Goal: Information Seeking & Learning: Learn about a topic

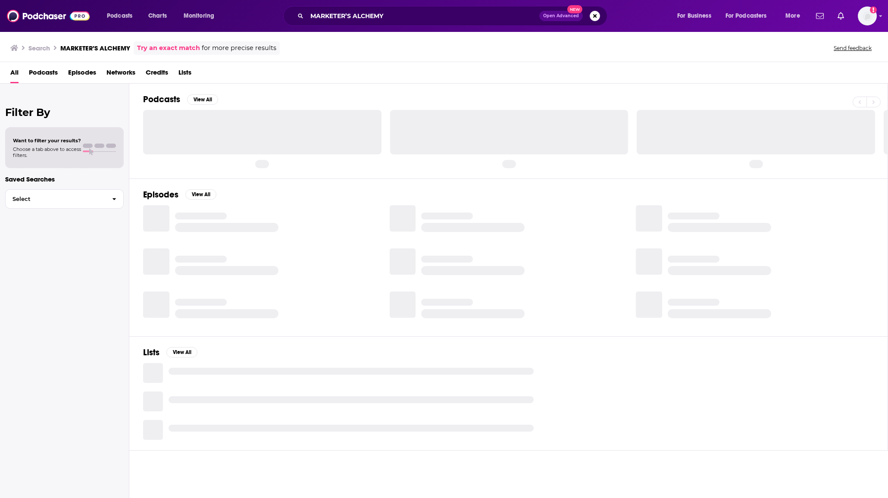
click at [47, 72] on span "Podcasts" at bounding box center [43, 74] width 29 height 18
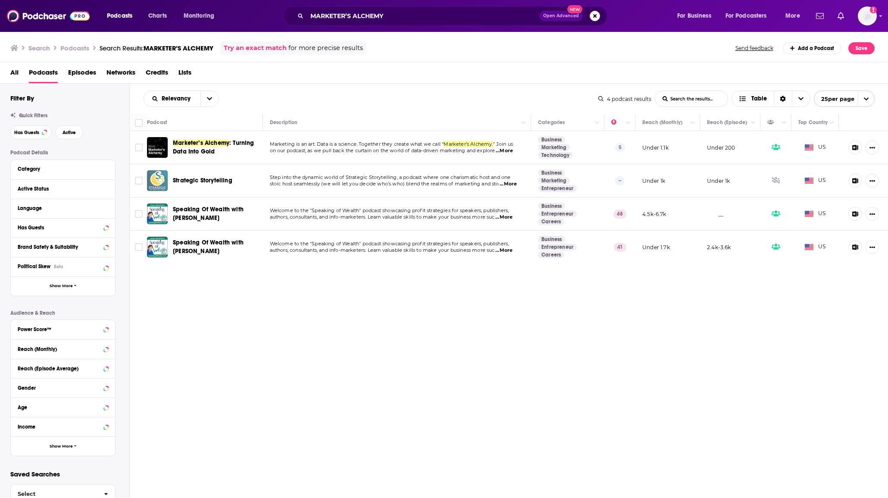
click at [325, 68] on div "All Podcasts Episodes Networks Credits Lists" at bounding box center [445, 74] width 871 height 18
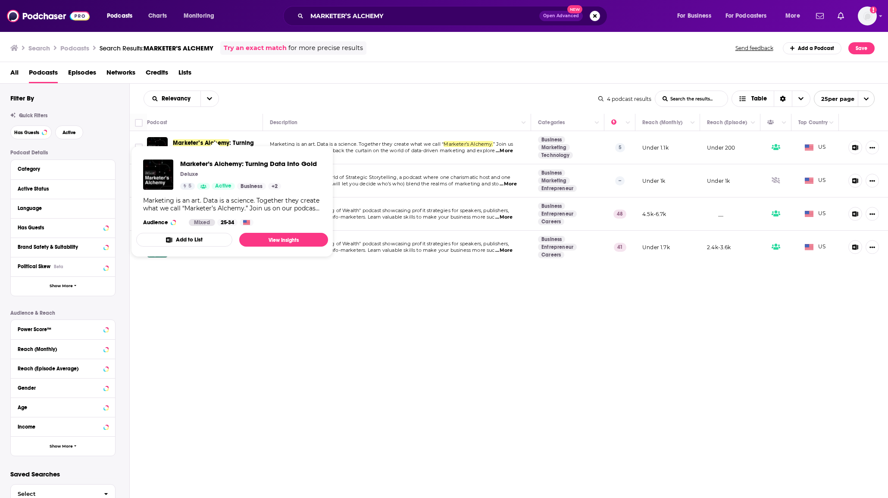
click at [206, 148] on span "Marketer’s Alchemy: Turning Data Into Gold Deluxe 5 Active Business + 2 Marketi…" at bounding box center [232, 201] width 192 height 111
click at [266, 103] on div "Relevancy List Search Input Search the results... Table" at bounding box center [370, 98] width 455 height 16
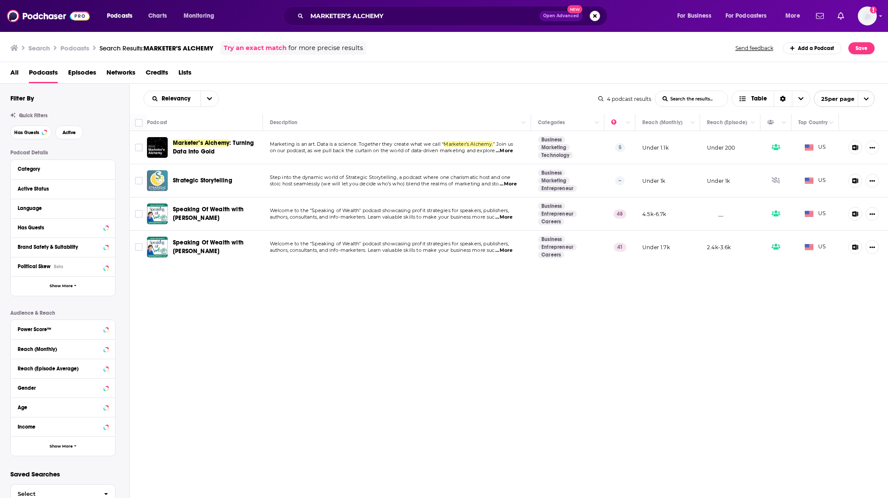
click at [227, 151] on div "Podcasts Charts Monitoring MARKETER’S ALCHEMY Open Advanced New For Business Fo…" at bounding box center [444, 249] width 888 height 498
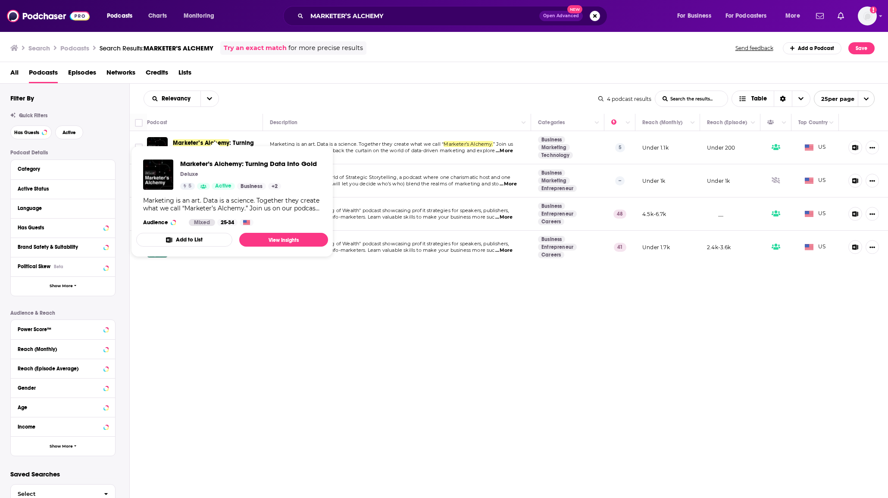
click at [201, 142] on span "Marketer’s Alchemy: Turning Data Into Gold Deluxe 5 Active Business + 2 Marketi…" at bounding box center [232, 201] width 202 height 122
click at [256, 115] on th "Podcast" at bounding box center [205, 122] width 116 height 17
click at [245, 142] on span "Marketer’s Alchemy: Turning Data Into Gold Deluxe 5 Active Business + 2 Marketi…" at bounding box center [232, 201] width 202 height 122
click at [156, 140] on span "Marketer’s Alchemy: Turning Data Into Gold Deluxe 5 Active Business + 2 Marketi…" at bounding box center [232, 201] width 202 height 122
click at [249, 100] on div "Relevancy List Search Input Search the results... Table" at bounding box center [370, 98] width 455 height 16
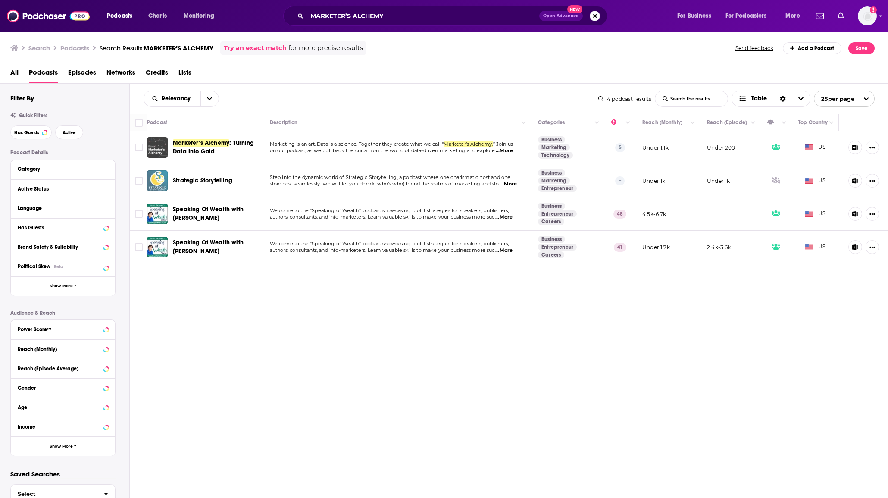
click at [152, 150] on img "Marketer’s Alchemy: Turning Data Into Gold" at bounding box center [157, 147] width 21 height 21
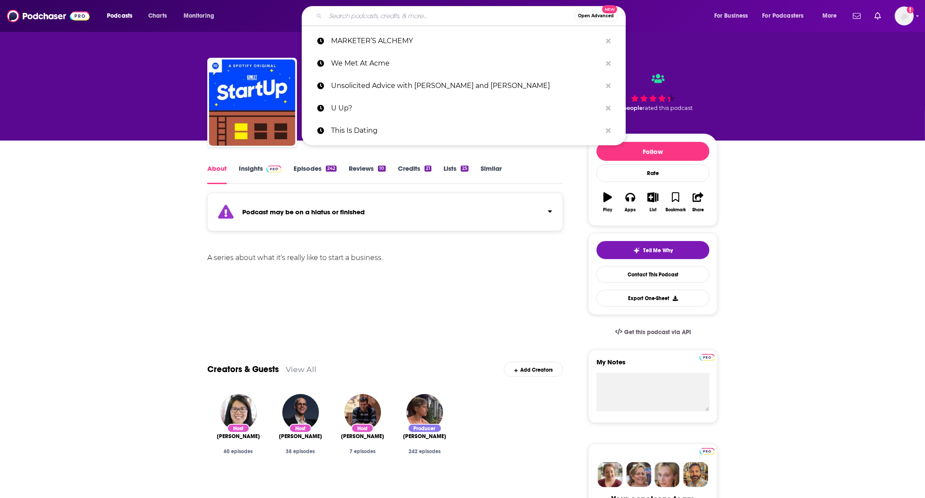
click at [422, 20] on input "Search podcasts, credits, & more..." at bounding box center [449, 16] width 249 height 14
paste input "STARTUP PROJECT"
type input "STARTUP PROJECT"
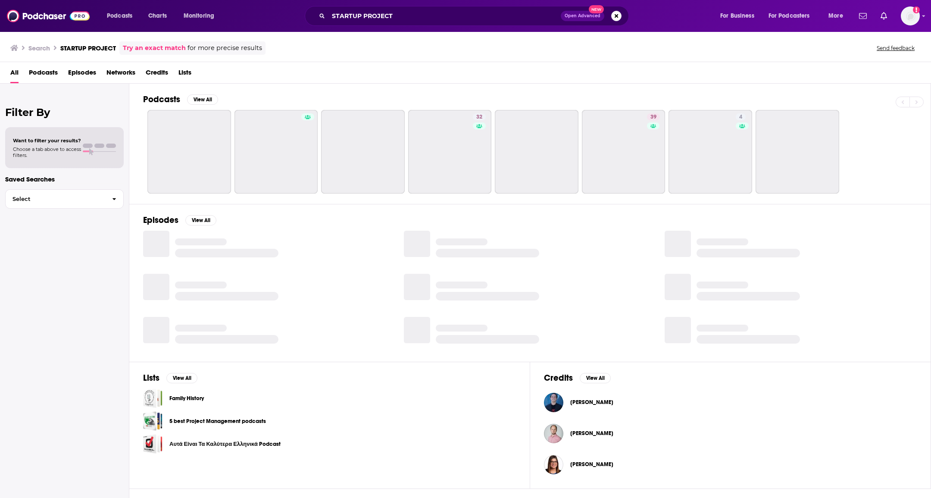
click at [47, 72] on span "Podcasts" at bounding box center [43, 74] width 29 height 18
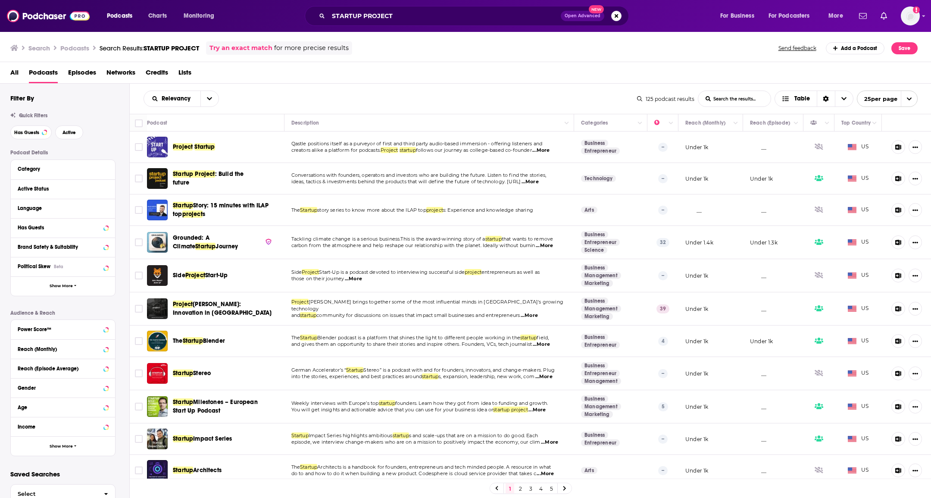
click at [515, 78] on div "All Podcasts Episodes Networks Credits Lists" at bounding box center [467, 74] width 914 height 18
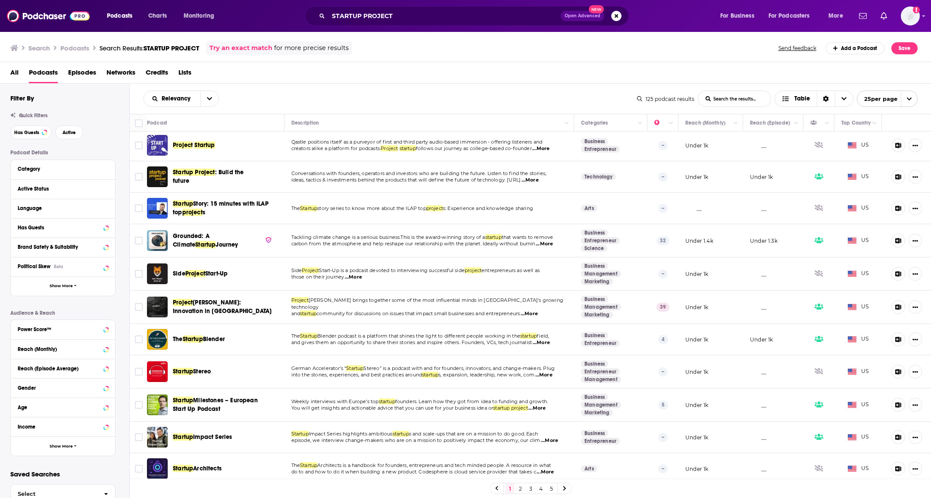
scroll to position [1, 0]
click at [339, 98] on div "Relevancy List Search Input Search the results... Table" at bounding box center [389, 98] width 493 height 16
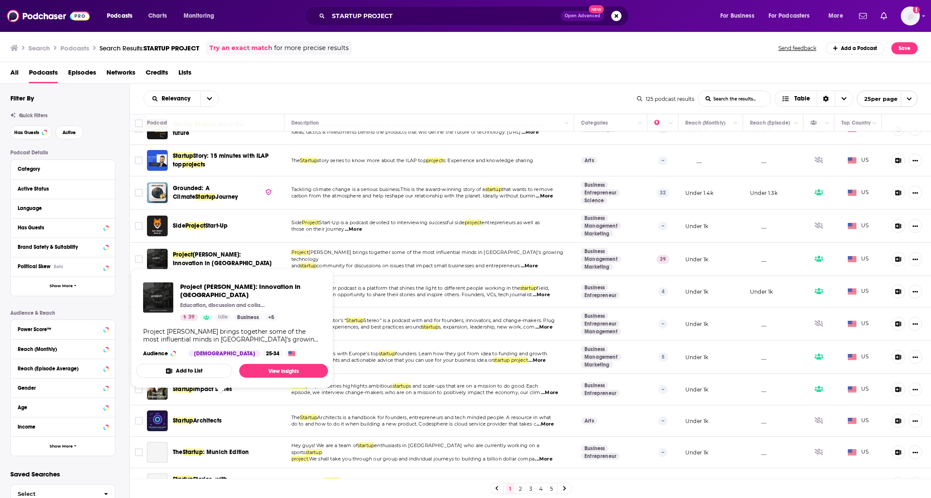
scroll to position [57, 0]
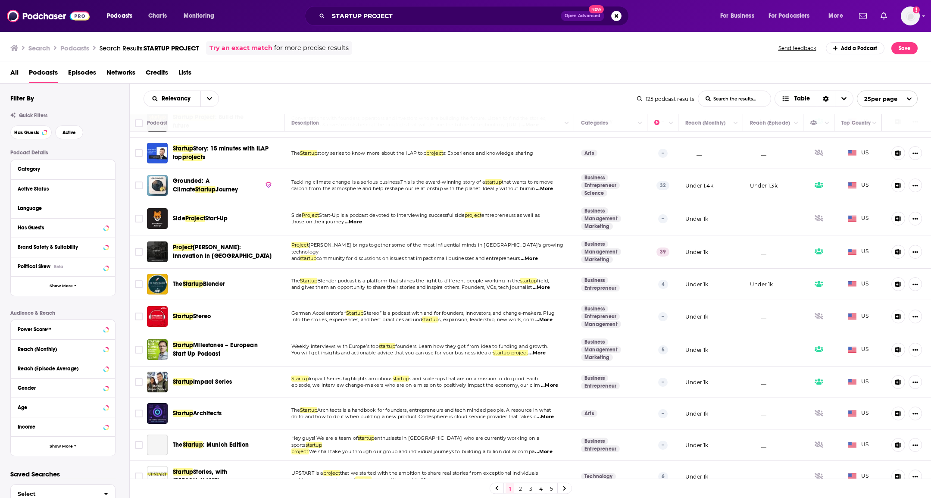
click at [393, 88] on div "Relevancy List Search Input Search the results... Table 125 podcast results Lis…" at bounding box center [530, 99] width 801 height 30
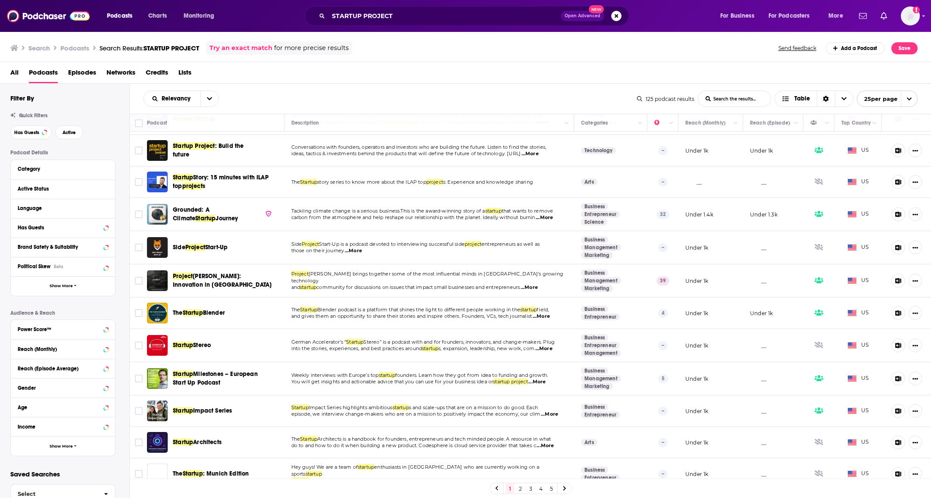
scroll to position [0, 0]
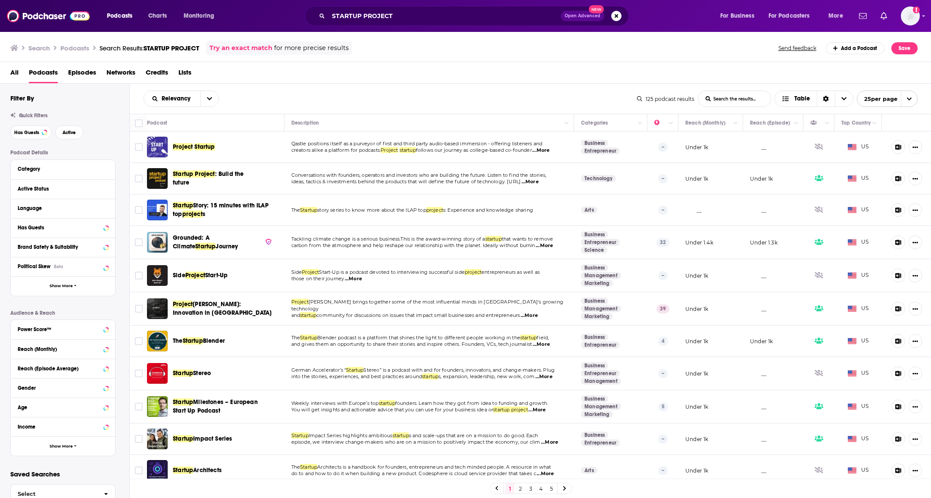
click at [309, 94] on div "Relevancy List Search Input Search the results... Table" at bounding box center [389, 98] width 493 height 16
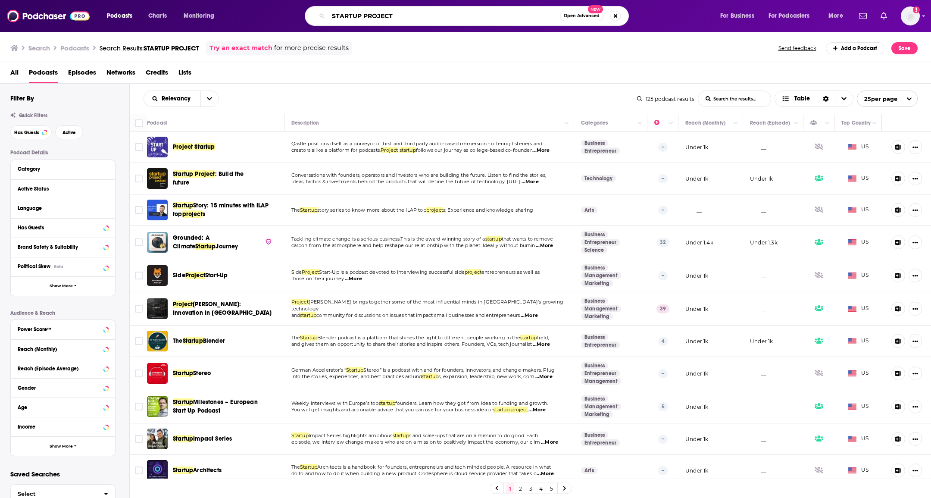
click at [399, 20] on input "STARTUP PROJECT" at bounding box center [443, 16] width 231 height 14
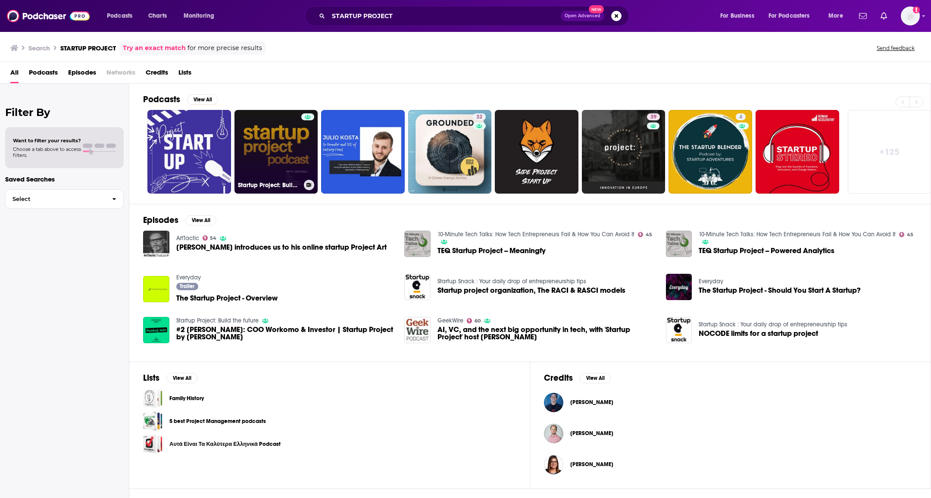
click at [275, 152] on link "Startup Project: Build the future" at bounding box center [276, 152] width 84 height 84
